Goal: Task Accomplishment & Management: Manage account settings

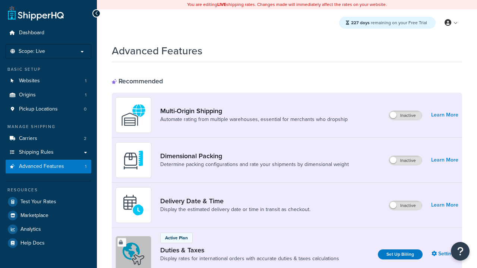
click at [406, 161] on label "Inactive" at bounding box center [405, 160] width 33 height 9
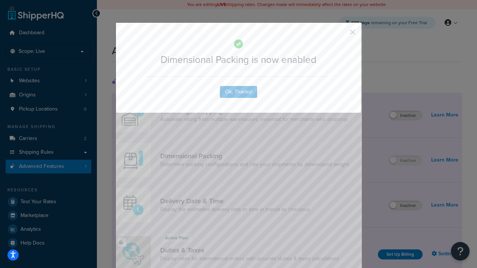
click at [341, 35] on button "button" at bounding box center [342, 35] width 2 height 2
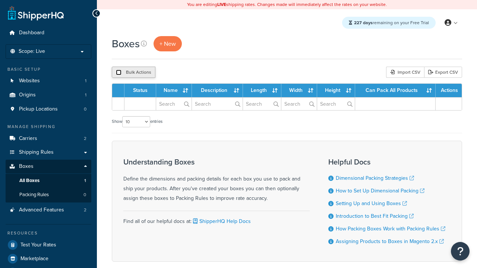
click at [119, 72] on input "checkbox" at bounding box center [119, 73] width 6 height 6
checkbox input "true"
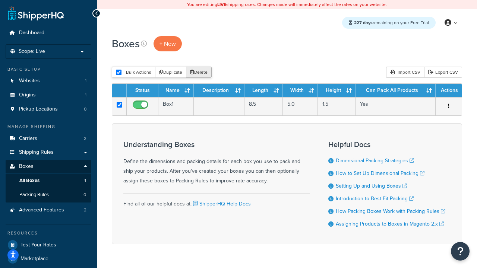
click at [198, 72] on button "Delete" at bounding box center [199, 72] width 26 height 11
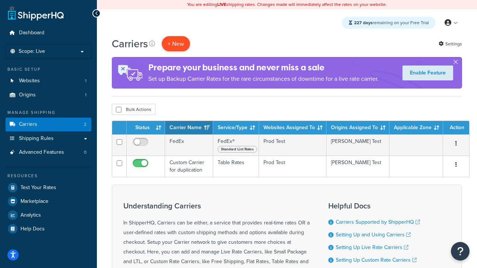
click at [176, 44] on button "+ New" at bounding box center [176, 43] width 28 height 15
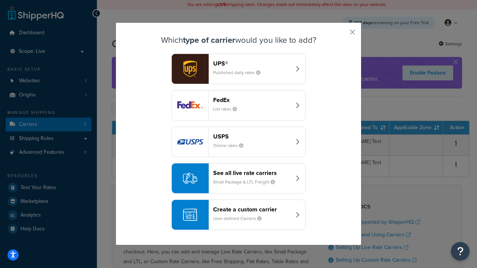
click at [239, 106] on small "List rates" at bounding box center [228, 109] width 30 height 7
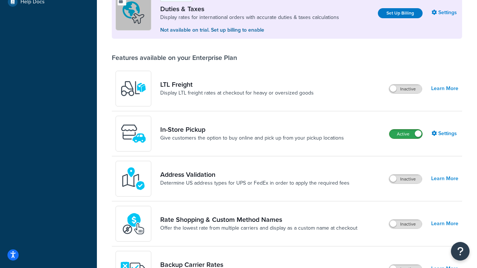
scroll to position [227, 0]
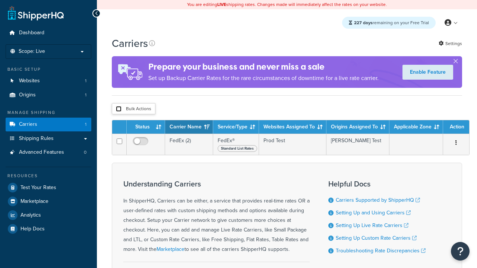
click at [119, 109] on input "checkbox" at bounding box center [119, 109] width 6 height 6
checkbox input "true"
click at [0, 0] on button "Delete" at bounding box center [0, 0] width 0 height 0
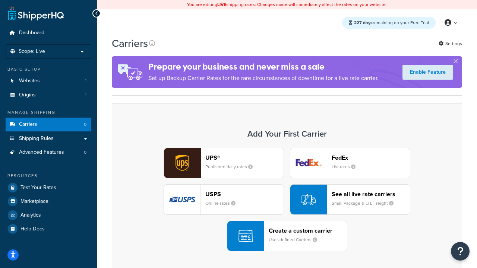
click at [287, 237] on small "User-defined Carriers" at bounding box center [296, 240] width 54 height 7
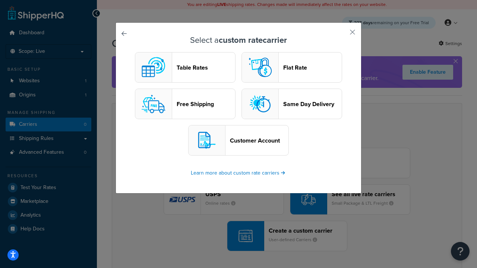
click at [185, 67] on header "Table Rates" at bounding box center [206, 67] width 59 height 7
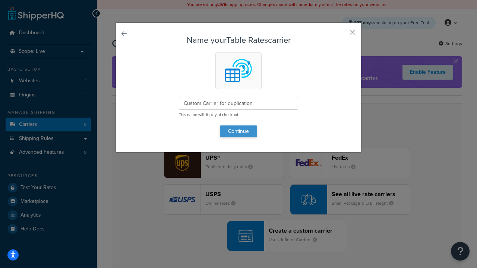
type input "Custom Carrier for duplication"
click at [239, 131] on button "Continue" at bounding box center [238, 132] width 37 height 12
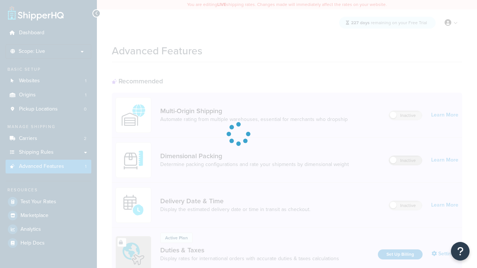
click at [406, 161] on label "Inactive" at bounding box center [405, 160] width 33 height 9
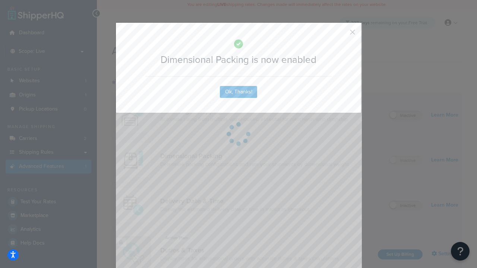
click at [341, 35] on button "button" at bounding box center [342, 35] width 2 height 2
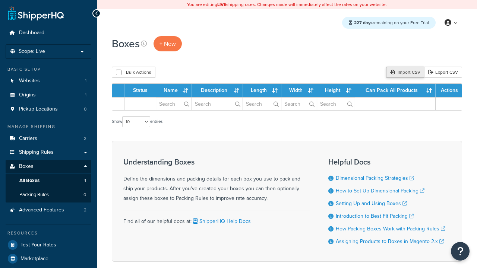
click at [404, 72] on div "Import CSV" at bounding box center [405, 72] width 38 height 11
